Goal: Transaction & Acquisition: Purchase product/service

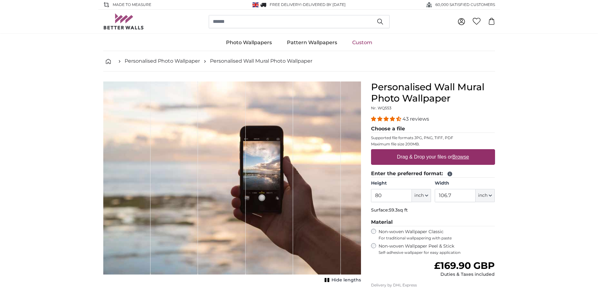
click at [429, 158] on label "Drag & Drop your files or Browse" at bounding box center [432, 157] width 77 height 13
click at [429, 151] on input "Drag & Drop your files or Browse" at bounding box center [433, 150] width 124 height 2
type input "**********"
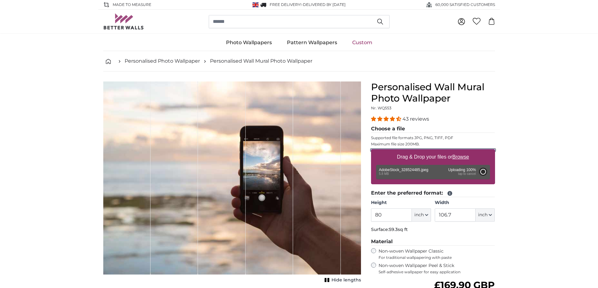
type input "56.3"
type input "192.6"
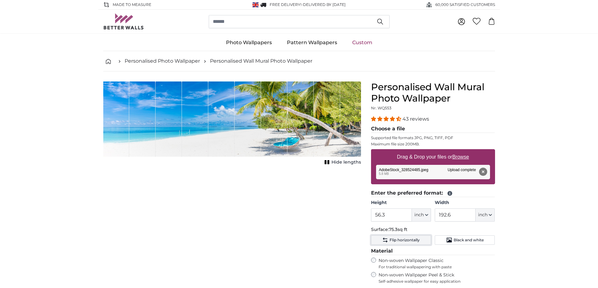
click at [401, 242] on span "Flip horizontally" at bounding box center [404, 240] width 30 height 5
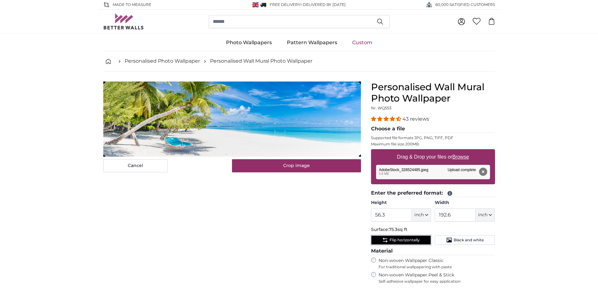
scroll to position [147, 0]
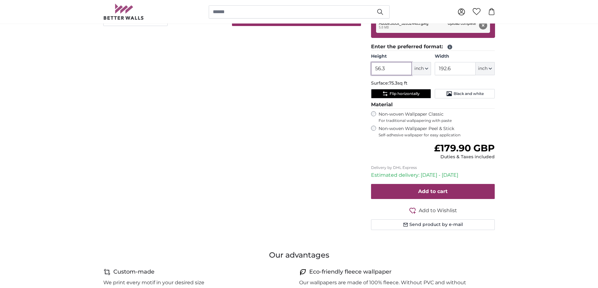
click at [388, 70] on input "56.3" at bounding box center [391, 68] width 41 height 13
click at [427, 69] on icon "button" at bounding box center [426, 68] width 3 height 3
click at [425, 84] on link "Centimeter (cm)" at bounding box center [420, 85] width 55 height 11
type input "143.1"
type input "489.3"
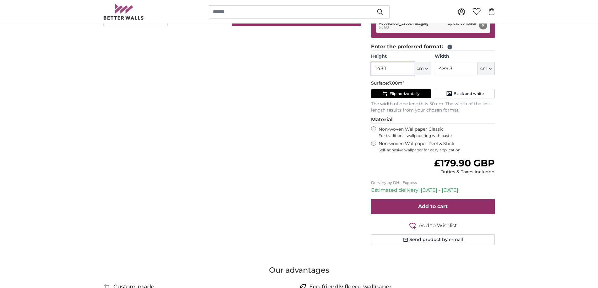
click at [395, 69] on input "143.1" at bounding box center [392, 68] width 43 height 13
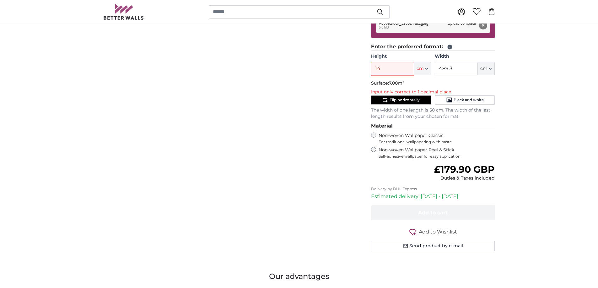
type input "1"
type input "140"
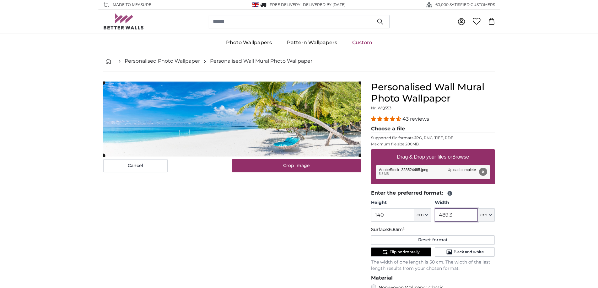
click at [457, 213] on input "489.3" at bounding box center [456, 215] width 43 height 13
type input "4"
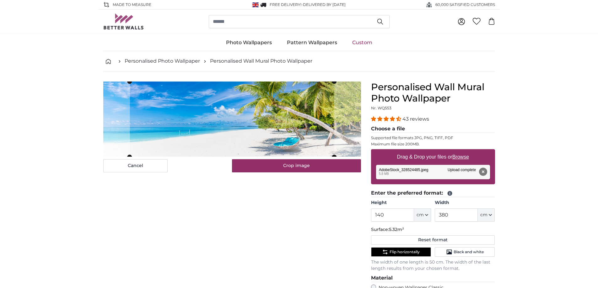
click at [277, 115] on cropper-handle at bounding box center [221, 119] width 204 height 75
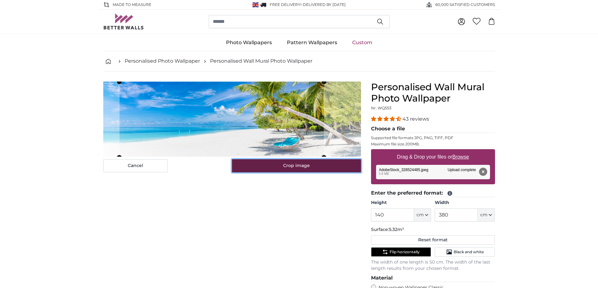
click at [307, 168] on button "Crop image" at bounding box center [296, 165] width 129 height 13
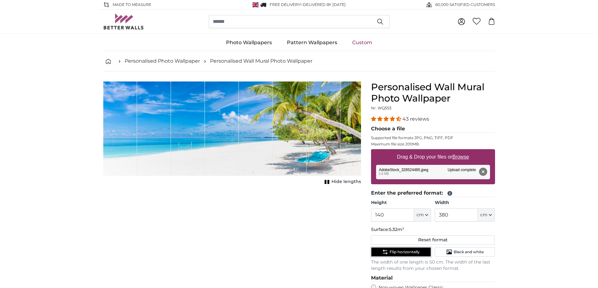
click at [404, 253] on span "Flip horizontally" at bounding box center [404, 252] width 30 height 5
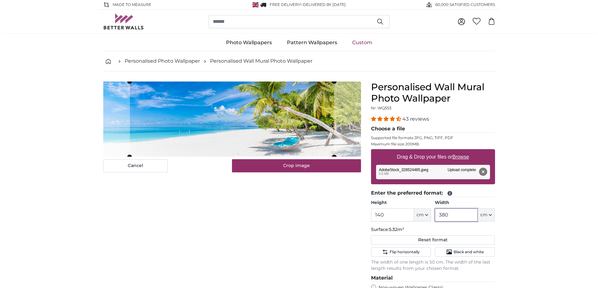
click at [452, 217] on input "380" at bounding box center [456, 215] width 43 height 13
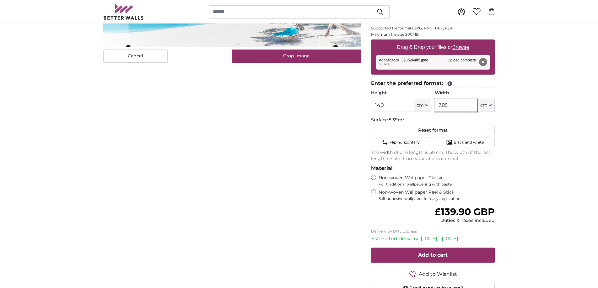
scroll to position [147, 0]
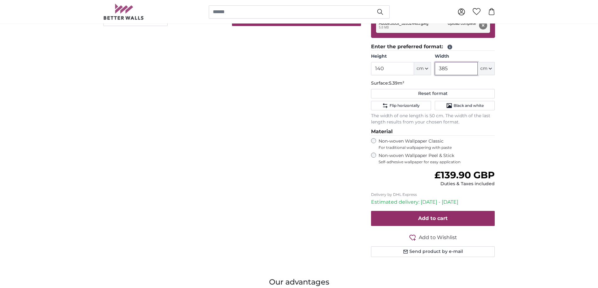
type input "385"
click at [376, 157] on div "Non-woven Wallpaper Peel & Stick Self-adhesive wallpaper for easy application" at bounding box center [433, 159] width 124 height 12
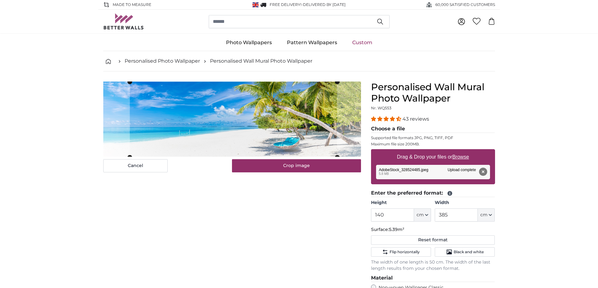
click at [256, 121] on cropper-handle at bounding box center [233, 119] width 207 height 75
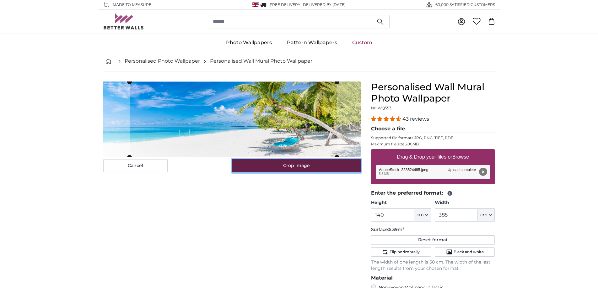
click at [285, 167] on button "Crop image" at bounding box center [296, 165] width 129 height 13
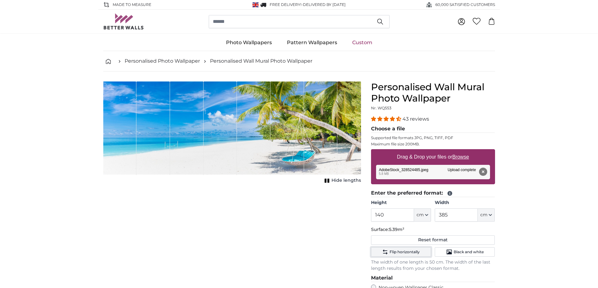
click at [406, 252] on span "Flip horizontally" at bounding box center [404, 252] width 30 height 5
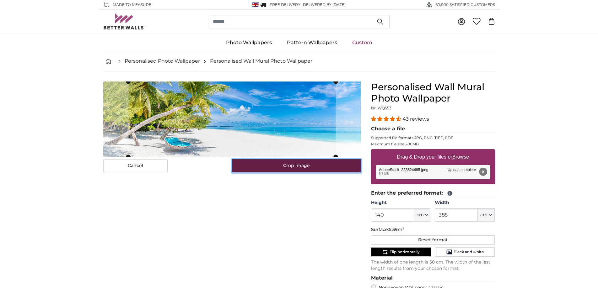
click at [319, 168] on button "Crop image" at bounding box center [296, 165] width 129 height 13
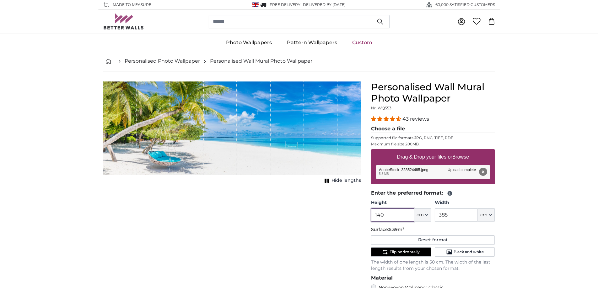
click at [383, 217] on input "140" at bounding box center [392, 215] width 43 height 13
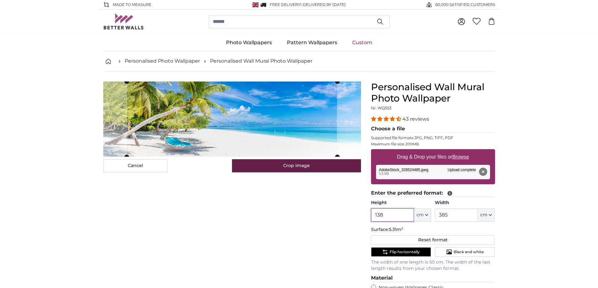
type input "138"
click at [290, 168] on button "Crop image" at bounding box center [296, 165] width 129 height 13
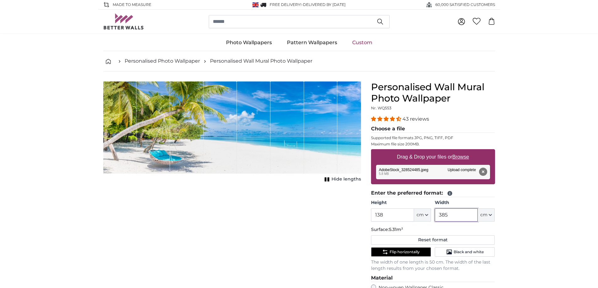
click at [449, 215] on input "385" at bounding box center [456, 215] width 43 height 13
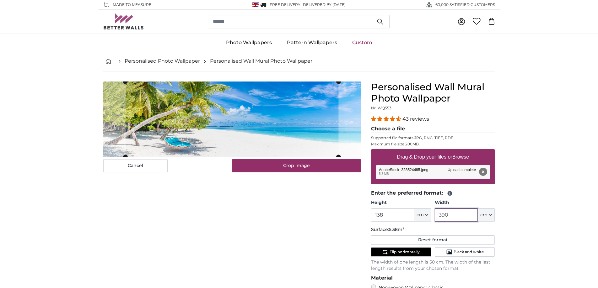
type input "390"
click at [238, 131] on cropper-handle at bounding box center [233, 119] width 213 height 75
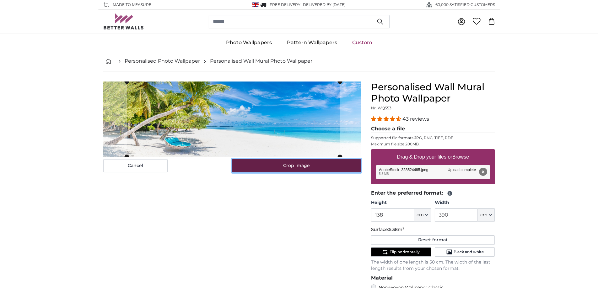
click at [279, 168] on button "Crop image" at bounding box center [296, 165] width 129 height 13
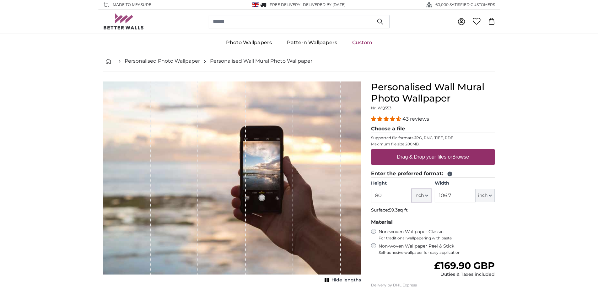
click at [429, 196] on button "inch" at bounding box center [421, 195] width 19 height 13
click at [426, 213] on link "Centimeter (cm)" at bounding box center [420, 212] width 55 height 11
type input "203.2"
type input "271.1"
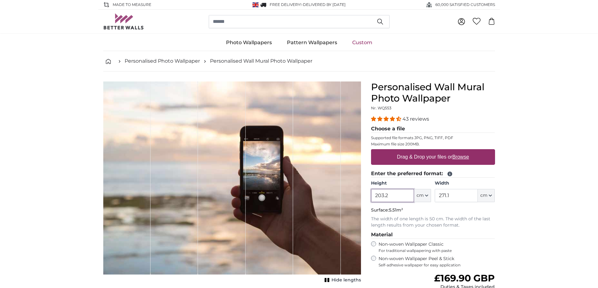
drag, startPoint x: 398, startPoint y: 195, endPoint x: 355, endPoint y: 195, distance: 43.9
click at [355, 195] on product-detail "Cancel Crop image Hide lengths Personalised Wall Mural Photo Wallpaper Nr. WQ55…" at bounding box center [299, 224] width 402 height 304
type input "385"
drag, startPoint x: 450, startPoint y: 194, endPoint x: 437, endPoint y: 195, distance: 13.0
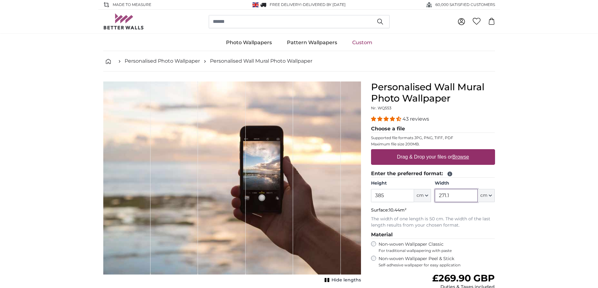
click at [437, 195] on input "271.1" at bounding box center [456, 195] width 43 height 13
click at [452, 196] on input "138" at bounding box center [456, 195] width 43 height 13
type input "139"
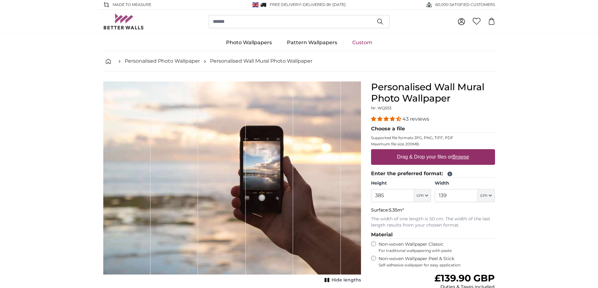
click at [419, 155] on label "Drag & Drop your files or Browse" at bounding box center [432, 157] width 77 height 13
click at [419, 151] on input "Drag & Drop your files or Browse" at bounding box center [433, 150] width 124 height 2
type input "**********"
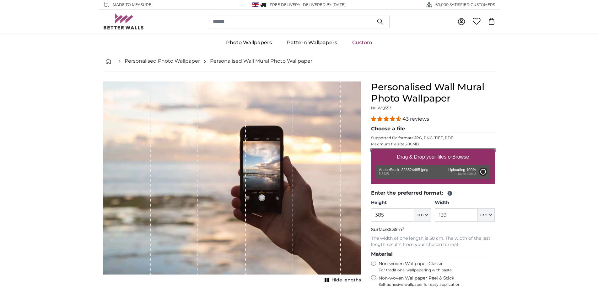
type input "143"
type input "489.1"
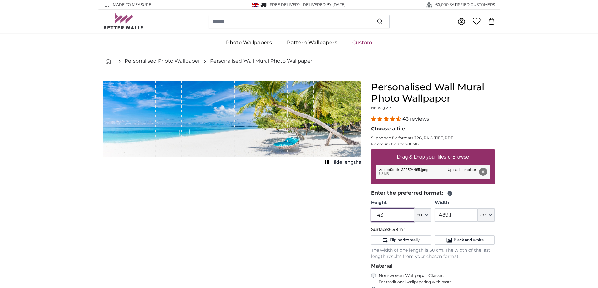
click at [383, 216] on input "143" at bounding box center [392, 215] width 43 height 13
click at [402, 238] on span "Flip horizontally" at bounding box center [404, 240] width 30 height 5
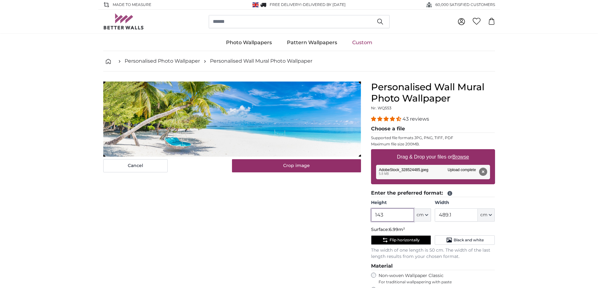
click at [388, 213] on input "143" at bounding box center [392, 215] width 43 height 13
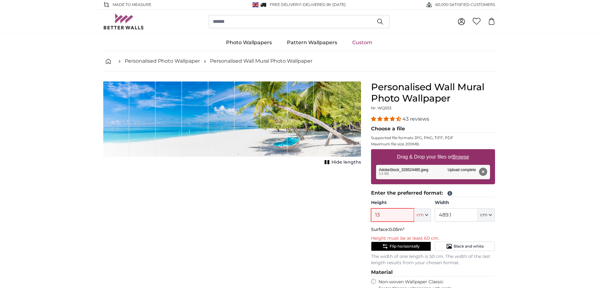
type input "139"
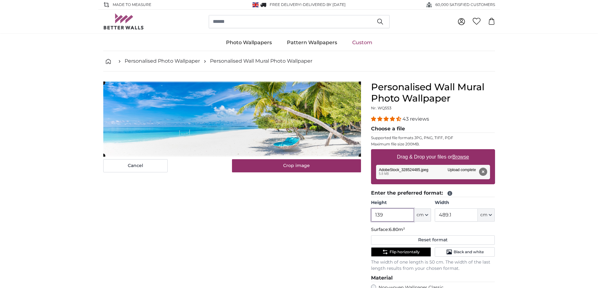
type input "139"
click at [457, 217] on input "489.1" at bounding box center [456, 215] width 43 height 13
type input "4"
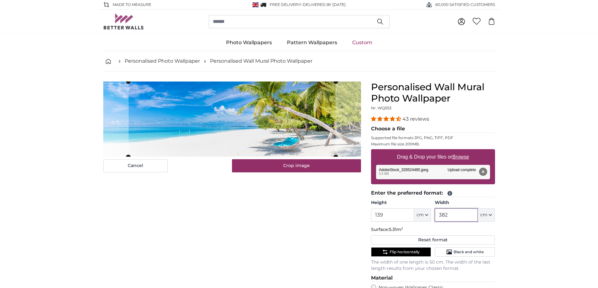
type input "382"
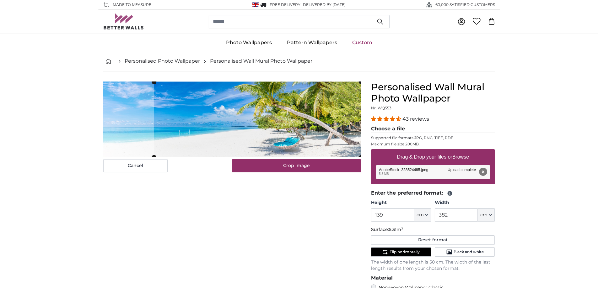
click at [305, 129] on cropper-handle at bounding box center [257, 119] width 207 height 75
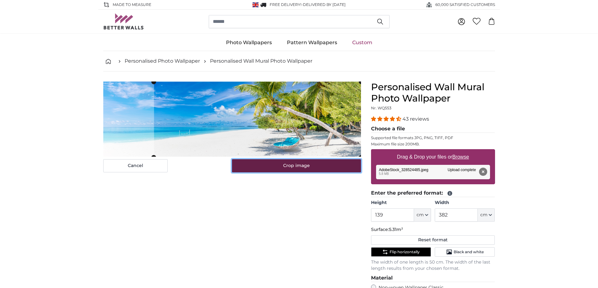
click at [302, 168] on button "Crop image" at bounding box center [296, 165] width 129 height 13
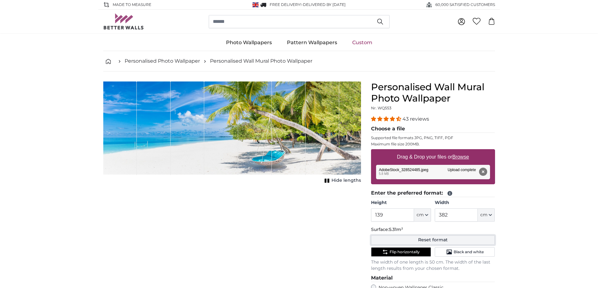
click at [441, 241] on button "Reset format" at bounding box center [433, 240] width 124 height 9
type input "143"
type input "489.1"
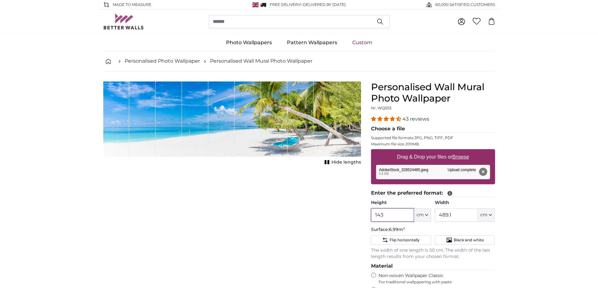
click at [383, 216] on input "143" at bounding box center [392, 215] width 43 height 13
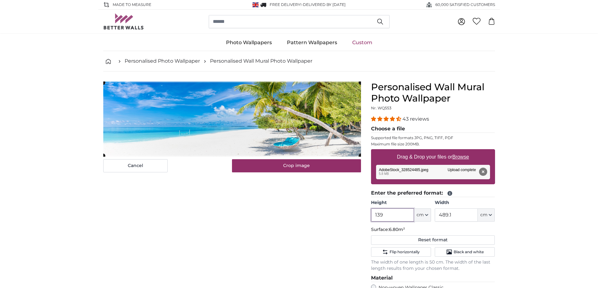
type input "139"
click at [460, 214] on input "489.1" at bounding box center [456, 215] width 43 height 13
type input "4"
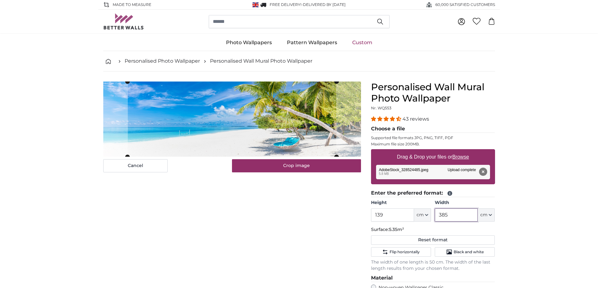
type input "385"
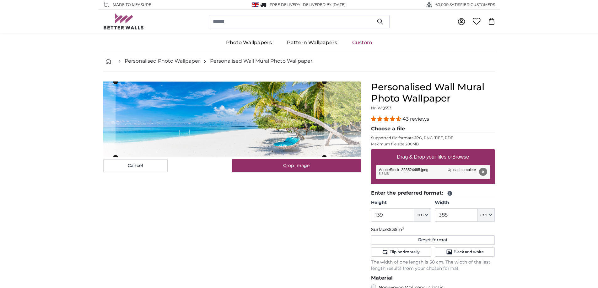
click at [304, 124] on cropper-handle at bounding box center [219, 119] width 209 height 75
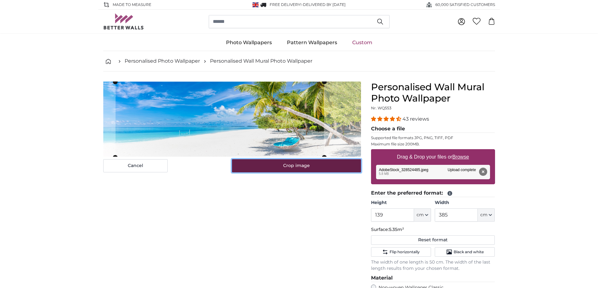
click at [307, 164] on button "Crop image" at bounding box center [296, 165] width 129 height 13
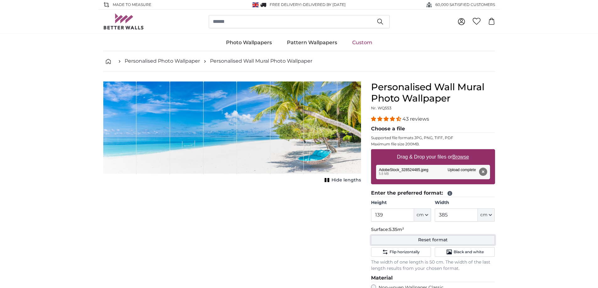
click at [429, 242] on button "Reset format" at bounding box center [433, 240] width 124 height 9
type input "143"
type input "489.1"
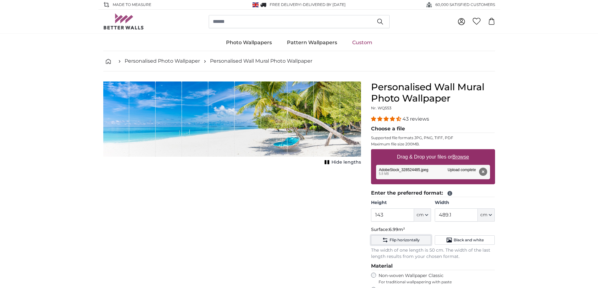
click at [407, 242] on span "Flip horizontally" at bounding box center [404, 240] width 30 height 5
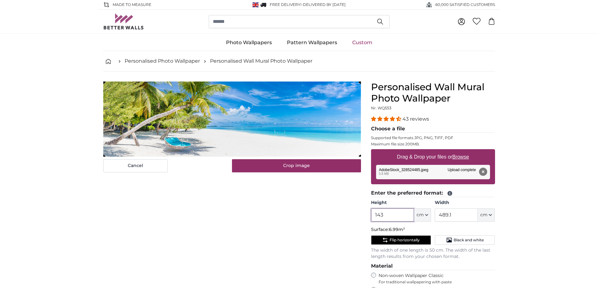
click at [386, 214] on input "143" at bounding box center [392, 215] width 43 height 13
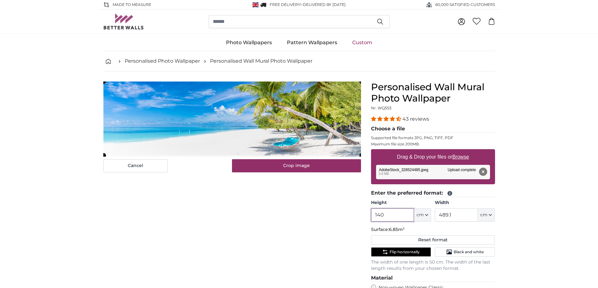
click at [293, 121] on cropper-handle at bounding box center [233, 119] width 258 height 74
type input "140"
drag, startPoint x: 461, startPoint y: 214, endPoint x: 437, endPoint y: 214, distance: 24.5
click at [437, 214] on input "489.1" at bounding box center [456, 215] width 43 height 13
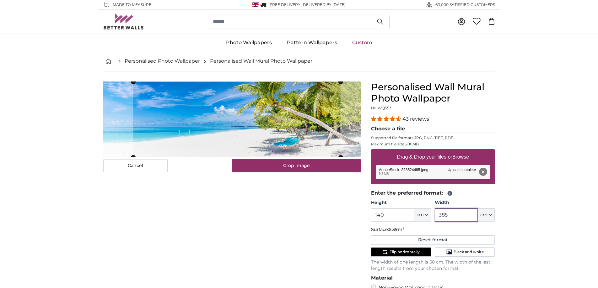
click at [321, 140] on cropper-handle at bounding box center [236, 119] width 207 height 75
type input "385"
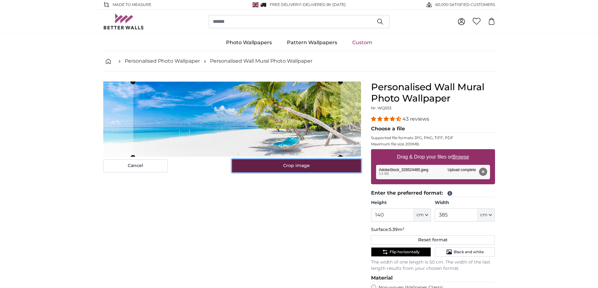
click at [303, 169] on button "Crop image" at bounding box center [296, 165] width 129 height 13
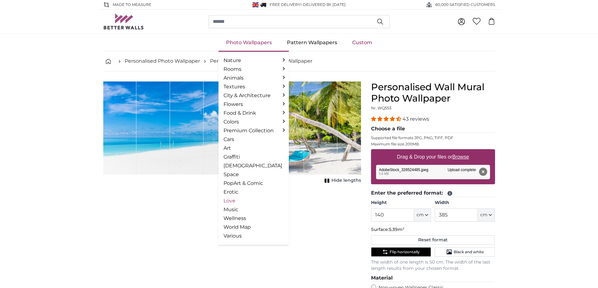
click at [236, 200] on link "Love" at bounding box center [253, 201] width 60 height 8
